Goal: Task Accomplishment & Management: Use online tool/utility

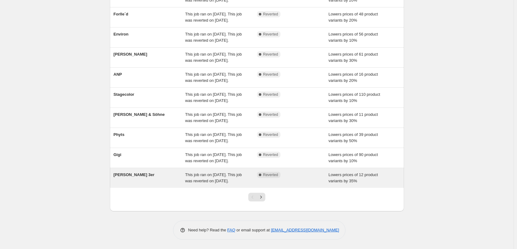
scroll to position [131, 0]
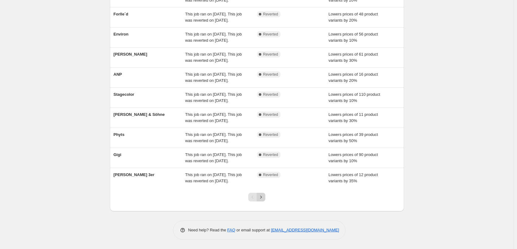
click at [262, 196] on icon "Next" at bounding box center [261, 197] width 2 height 3
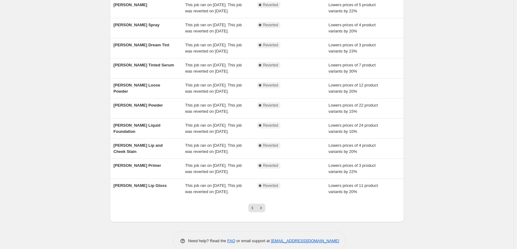
scroll to position [0, 0]
